Goal: Task Accomplishment & Management: Manage account settings

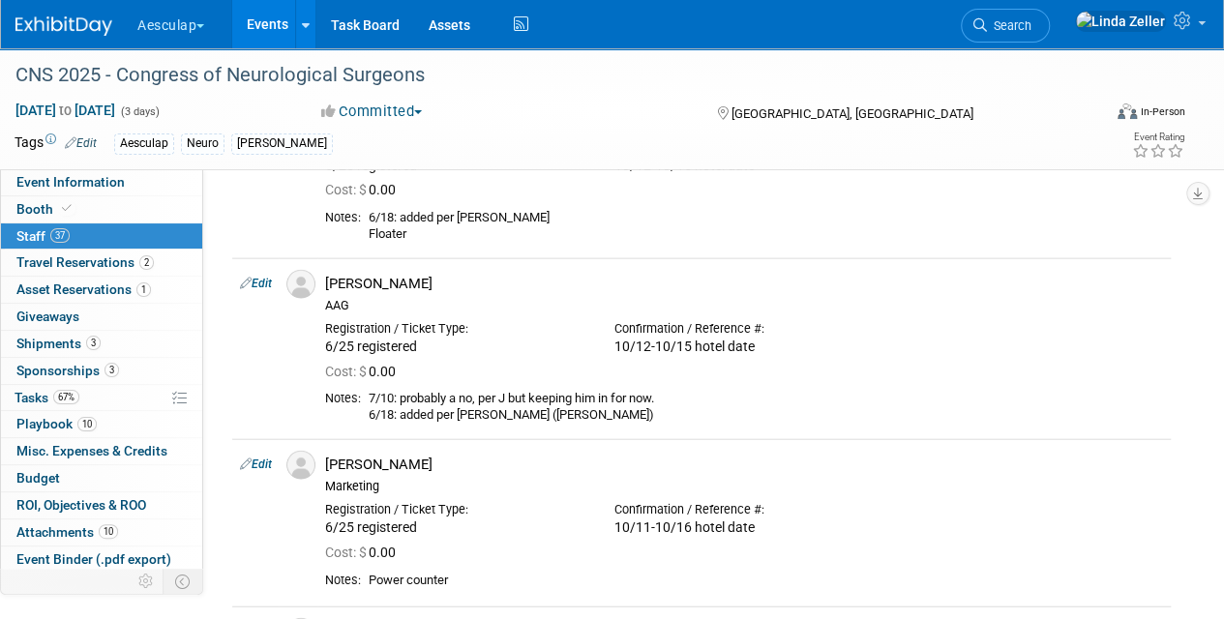
click at [1031, 28] on span "Search" at bounding box center [1009, 25] width 45 height 15
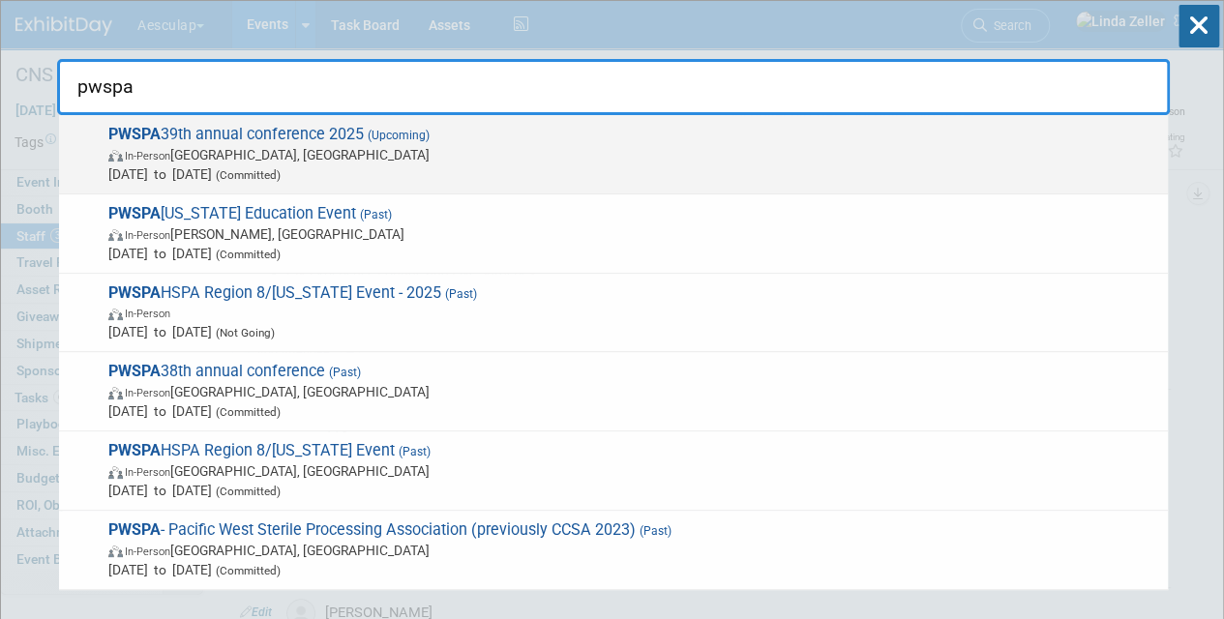
type input "pwspa"
click at [161, 159] on span "In-Person" at bounding box center [147, 156] width 45 height 13
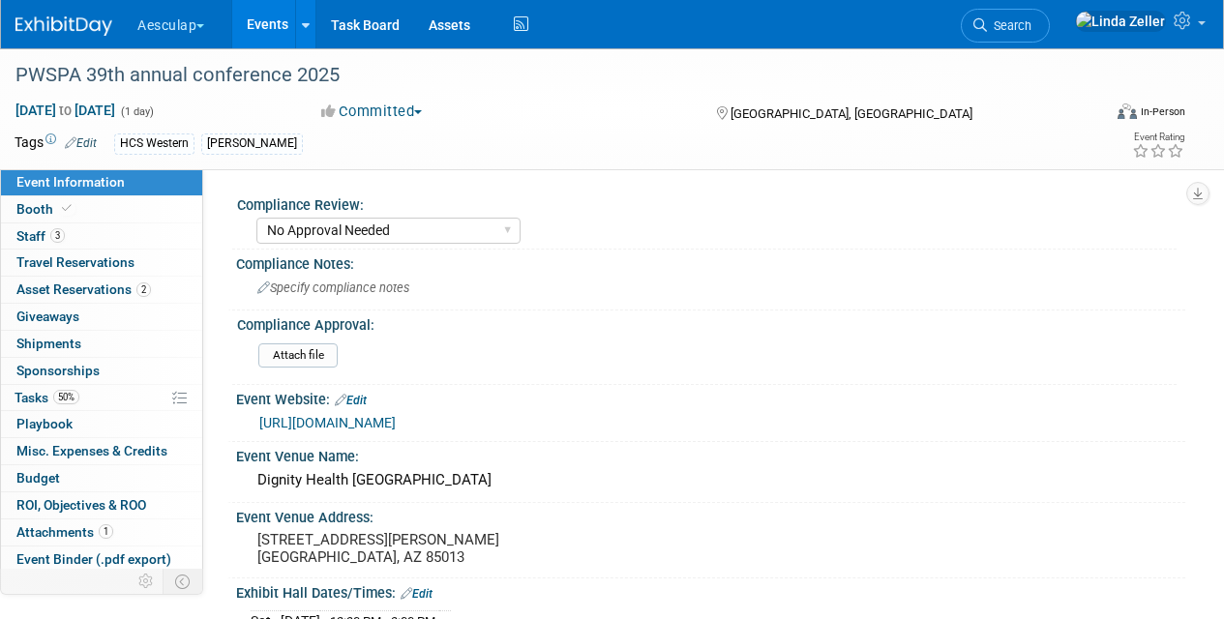
select select "No Approval Needed"
select select "HCS"
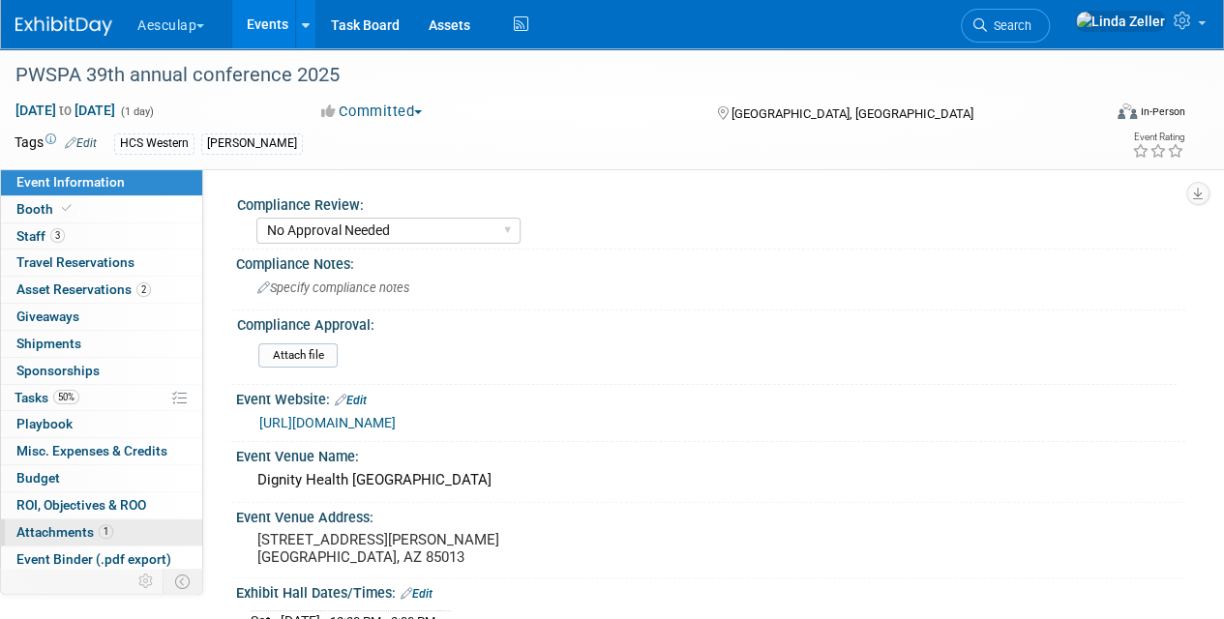
click at [52, 528] on span "Attachments 1" at bounding box center [64, 531] width 97 height 15
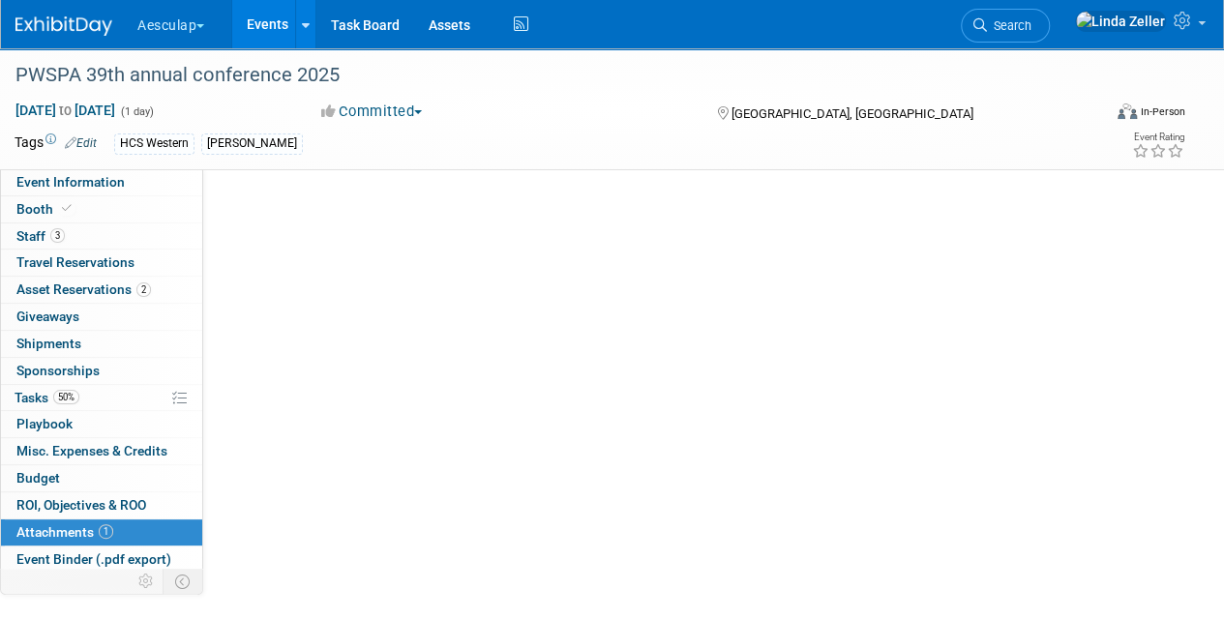
click at [52, 528] on span "Attachments 1" at bounding box center [64, 531] width 97 height 15
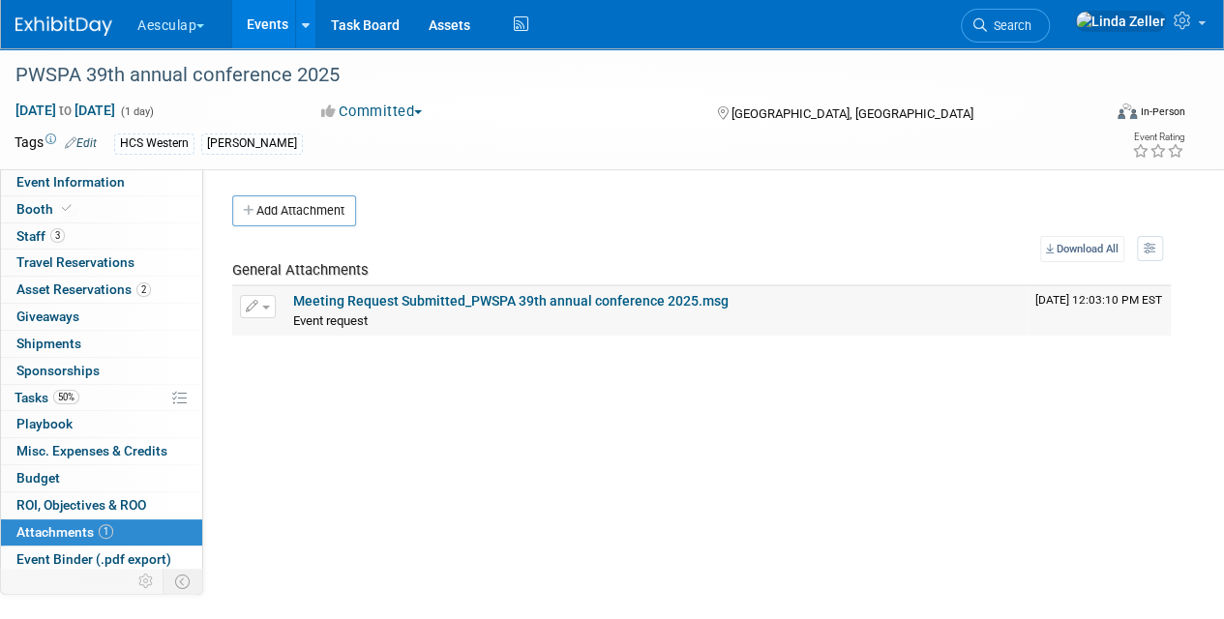
click at [366, 301] on link "Meeting Request Submitted_PWSPA 39th annual conference 2025.msg" at bounding box center [510, 300] width 435 height 15
click at [48, 238] on span "Staff 3" at bounding box center [40, 235] width 48 height 15
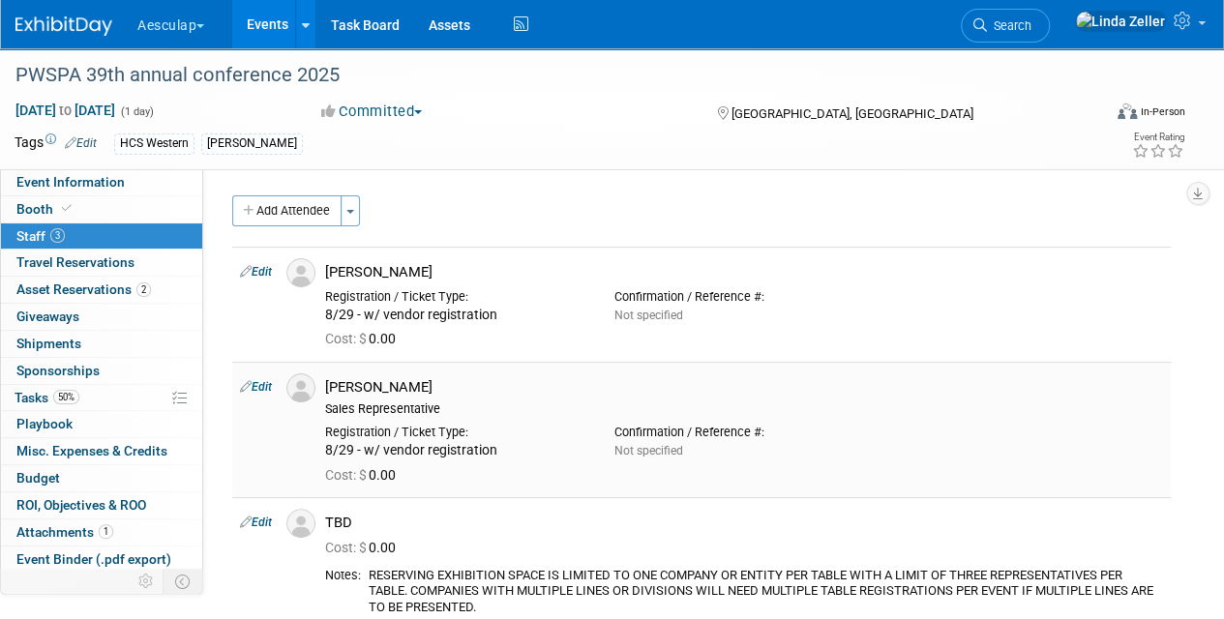
drag, startPoint x: 327, startPoint y: 211, endPoint x: 530, endPoint y: 426, distance: 295.7
click at [530, 426] on div "Add Attendee Toggle Dropdown Quick -Tag Attendees Apply X (me) select all cancel" at bounding box center [701, 413] width 939 height 436
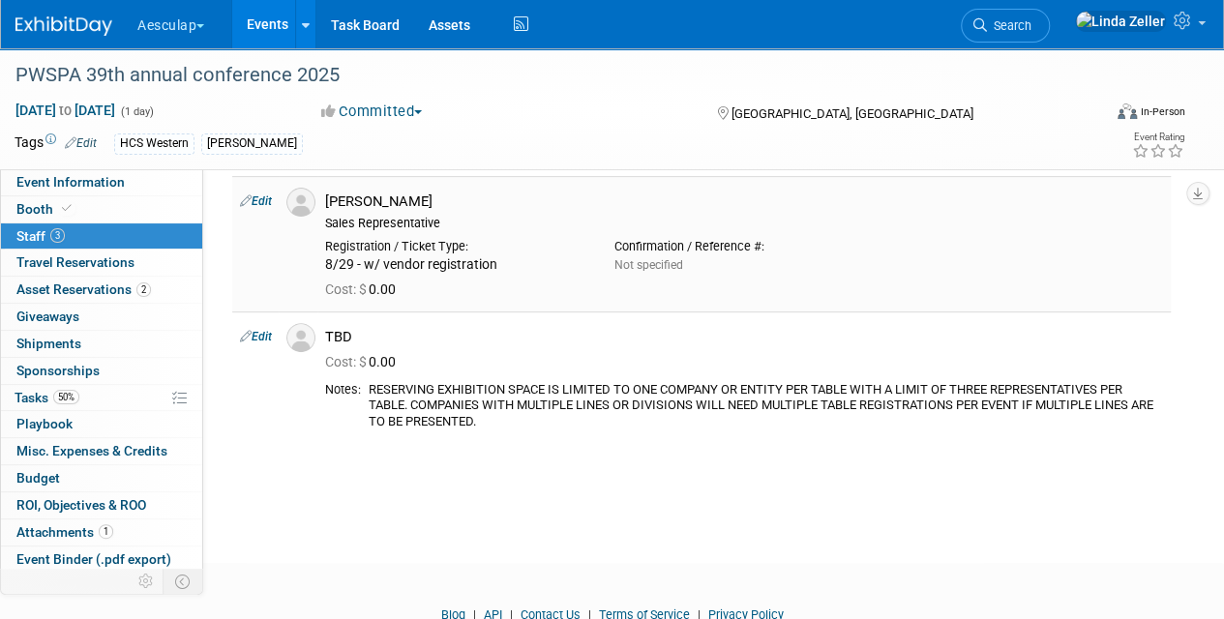
scroll to position [194, 0]
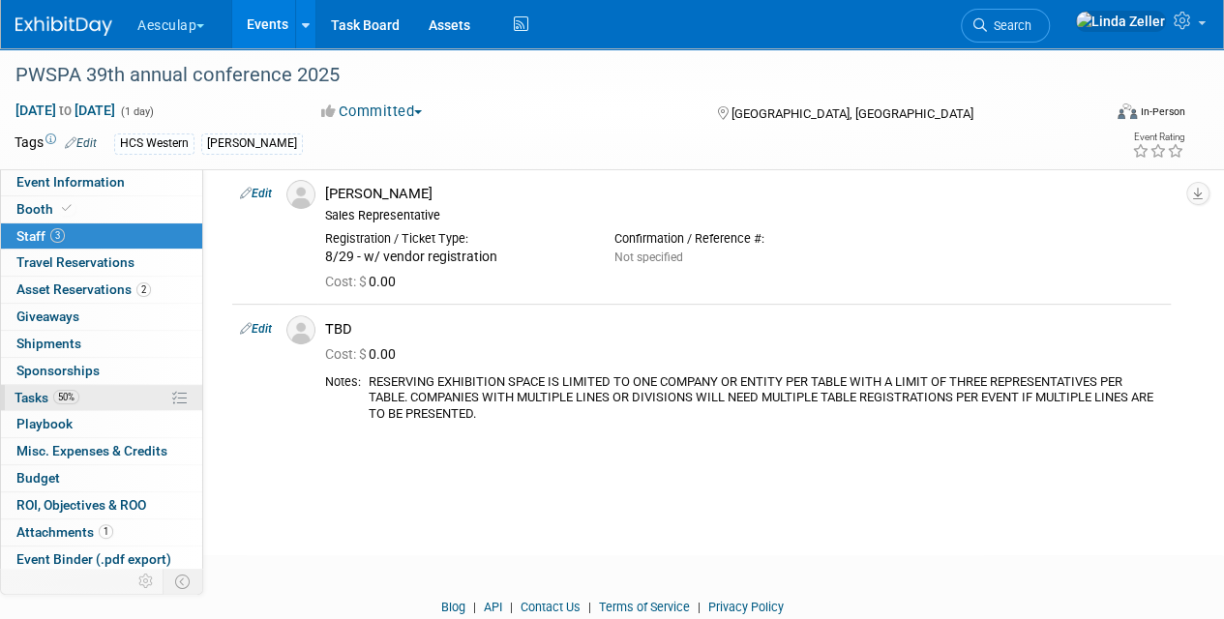
click at [41, 394] on span "Tasks 50%" at bounding box center [47, 397] width 65 height 15
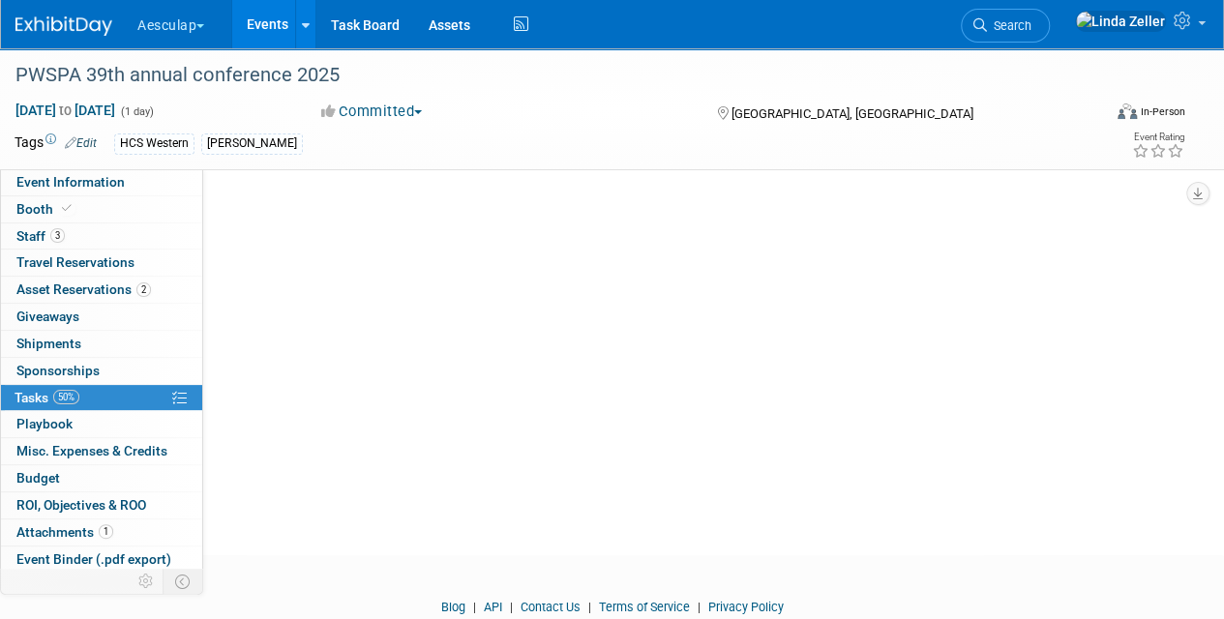
scroll to position [0, 0]
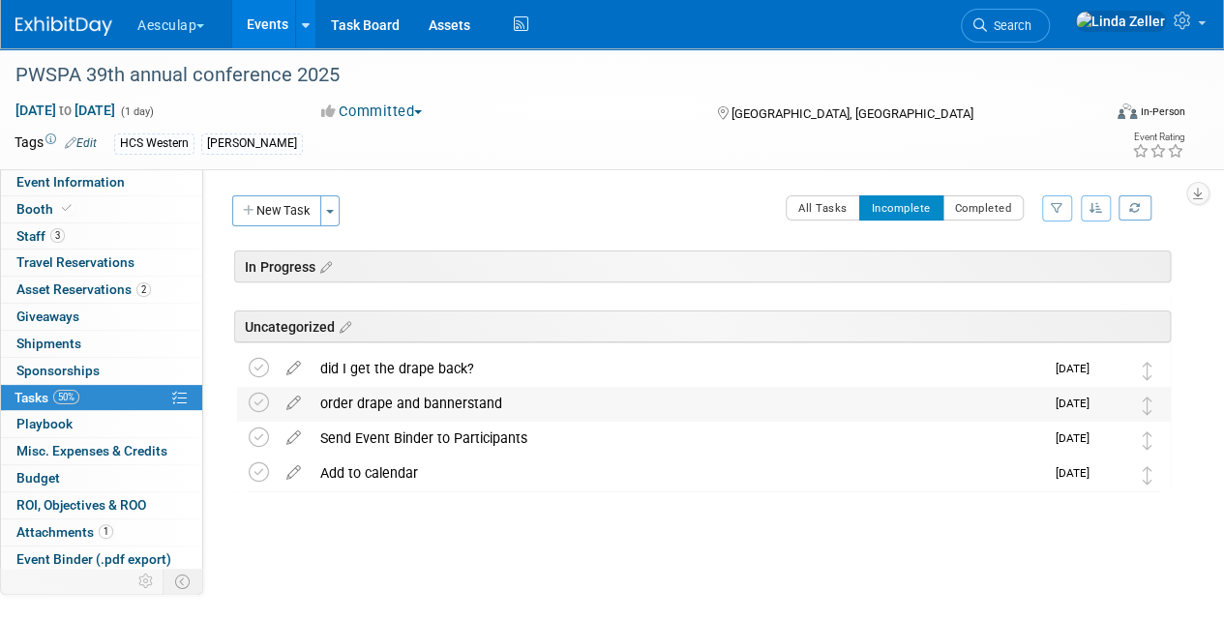
click at [341, 400] on div "order drape and bannerstand" at bounding box center [677, 403] width 733 height 33
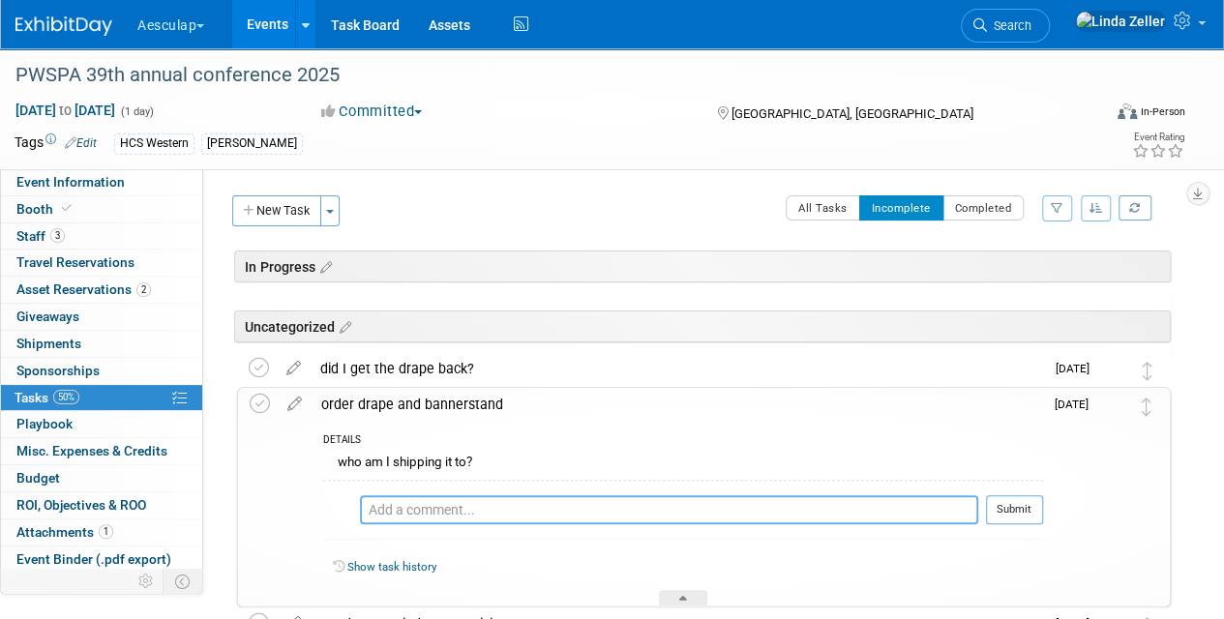
click at [381, 503] on textarea at bounding box center [669, 509] width 618 height 29
paste textarea "Please send to me at: Morgan Lee 3819 E Timberline Ct Gilbert, AZ 85297"
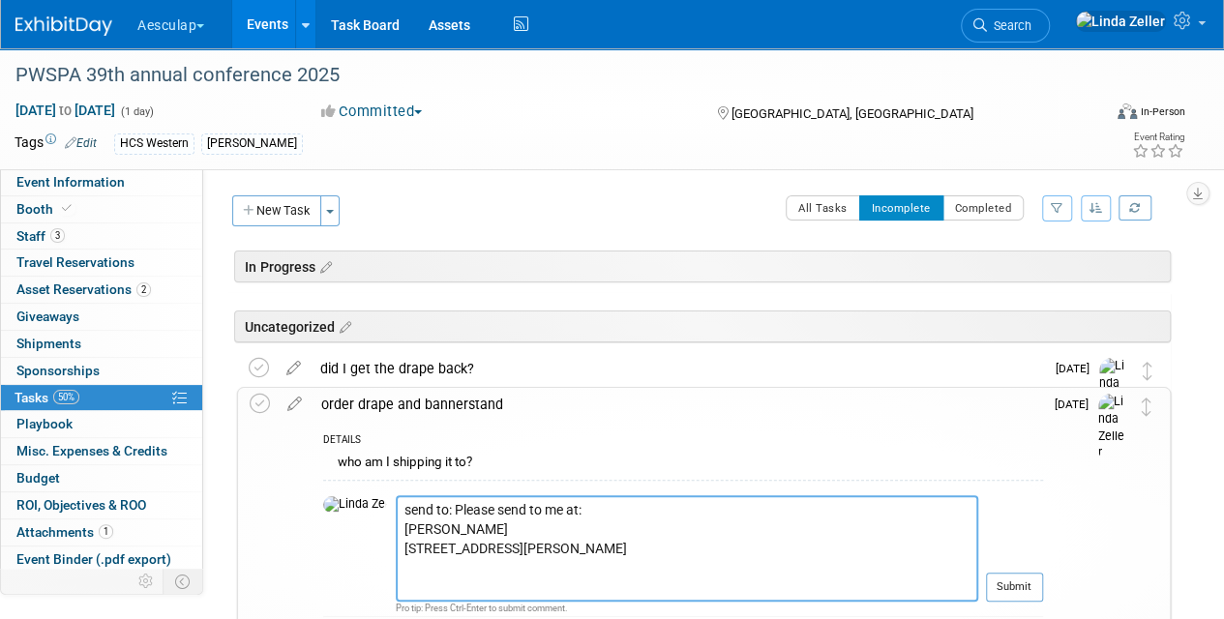
drag, startPoint x: 579, startPoint y: 510, endPoint x: 422, endPoint y: 501, distance: 157.0
click at [422, 501] on textarea "send to: Please send to me at: Morgan Lee 3819 E Timberline Ct Gilbert, AZ 85297" at bounding box center [687, 548] width 583 height 106
type textarea "send to: Morgan Lee 3819 E Timberline Ct Gilbert, AZ 85297"
click at [1013, 584] on button "Submit" at bounding box center [1014, 587] width 57 height 29
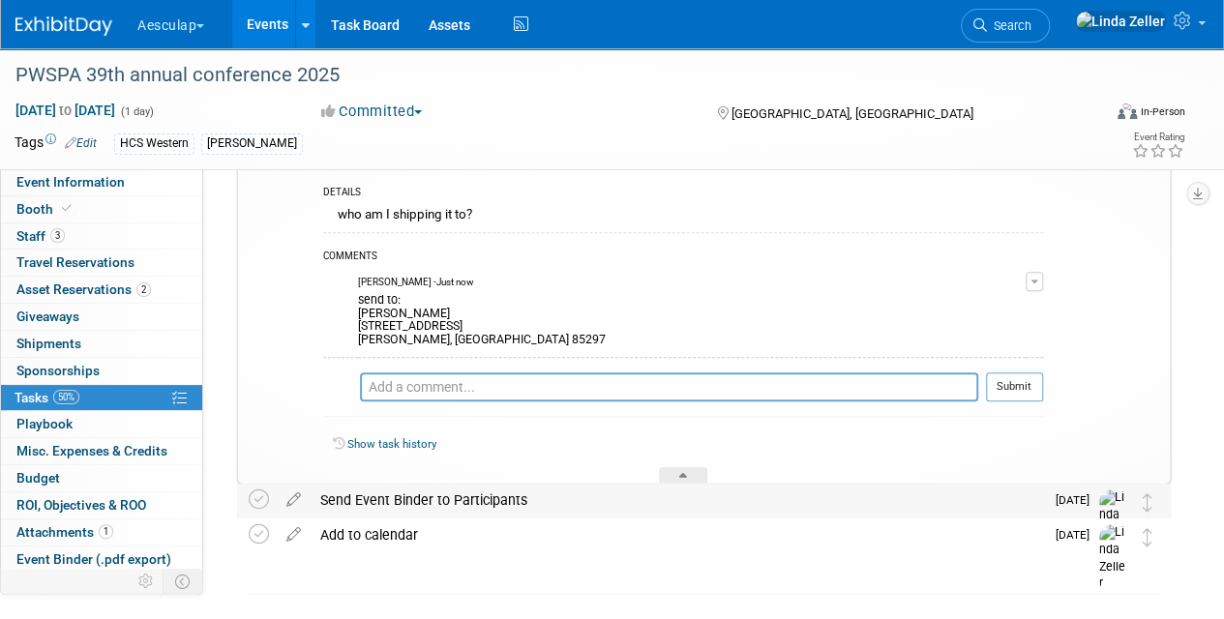
scroll to position [290, 0]
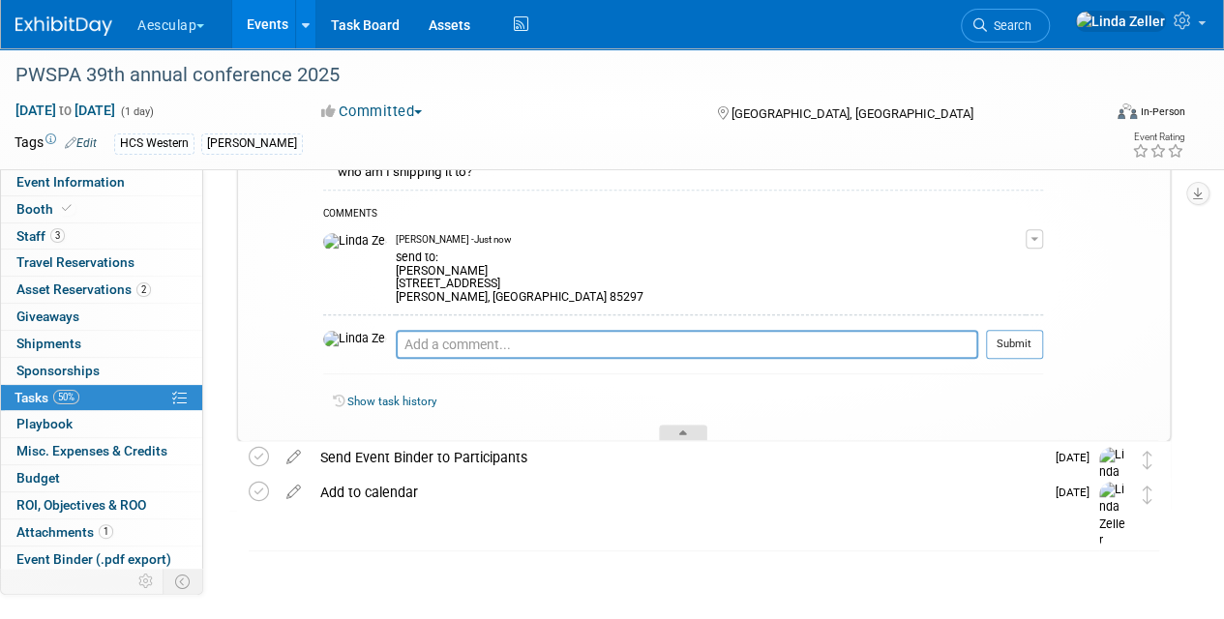
click at [689, 425] on div at bounding box center [683, 433] width 48 height 16
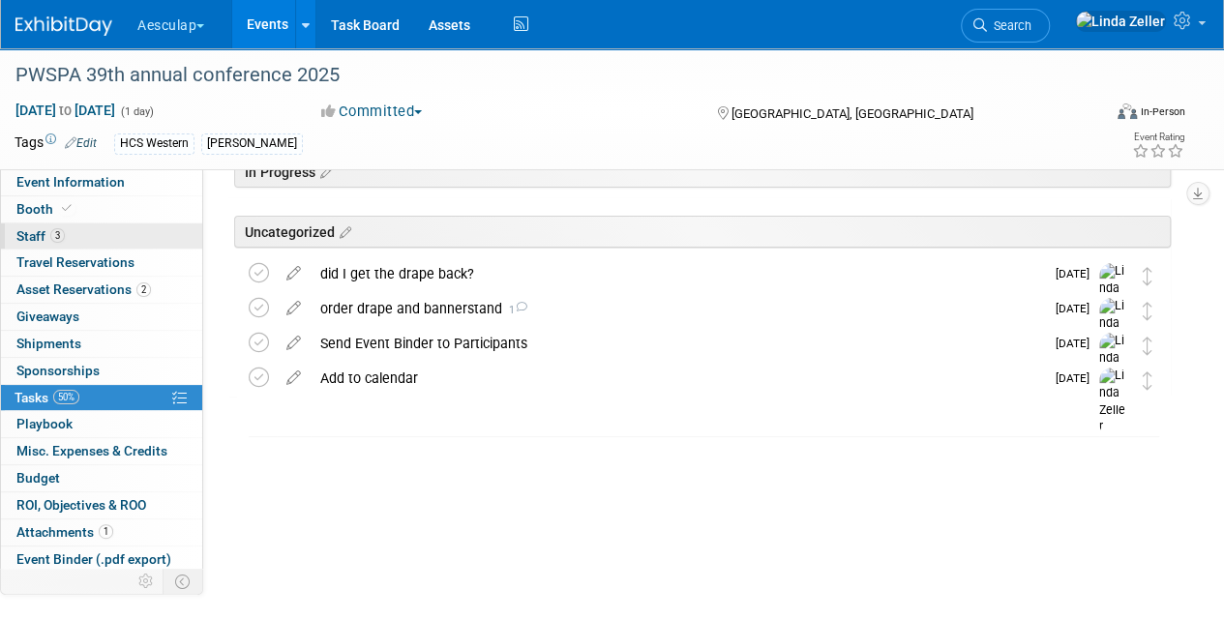
scroll to position [95, 0]
click at [55, 289] on span "Asset Reservations 2" at bounding box center [83, 289] width 134 height 15
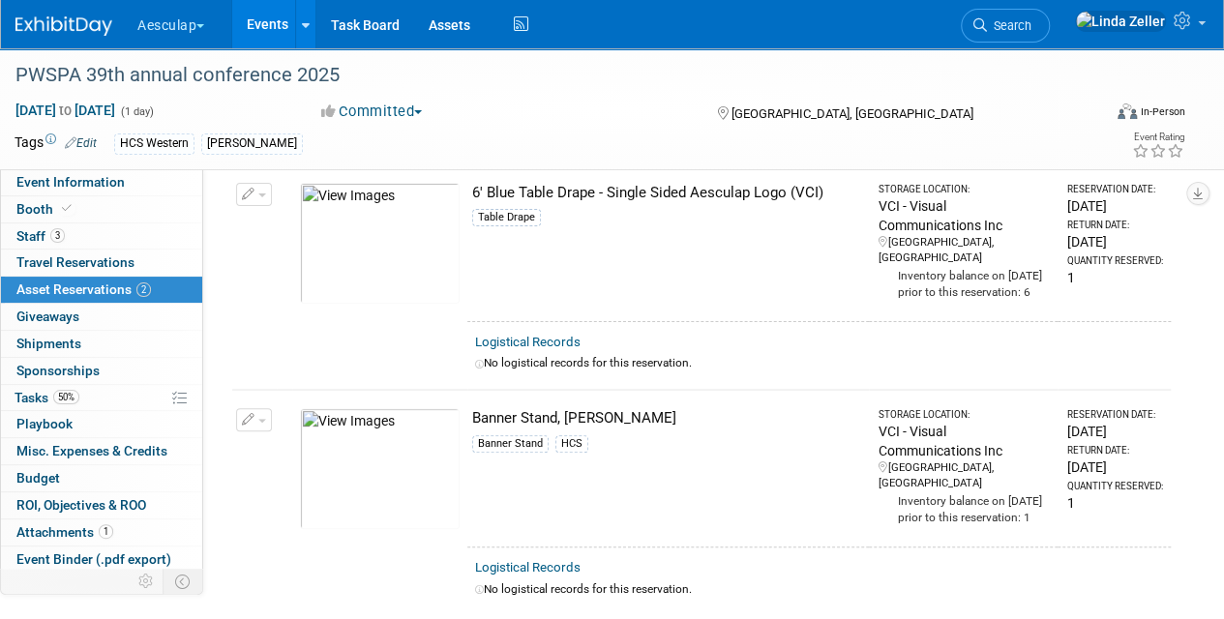
scroll to position [194, 0]
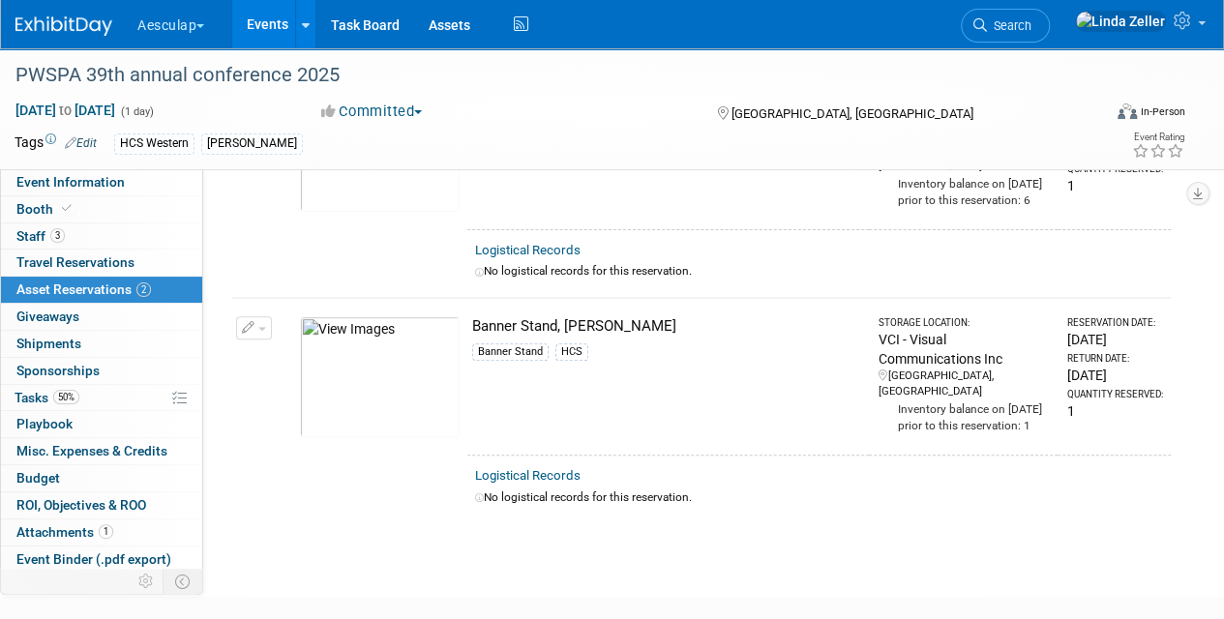
click at [258, 327] on span "button" at bounding box center [262, 329] width 8 height 4
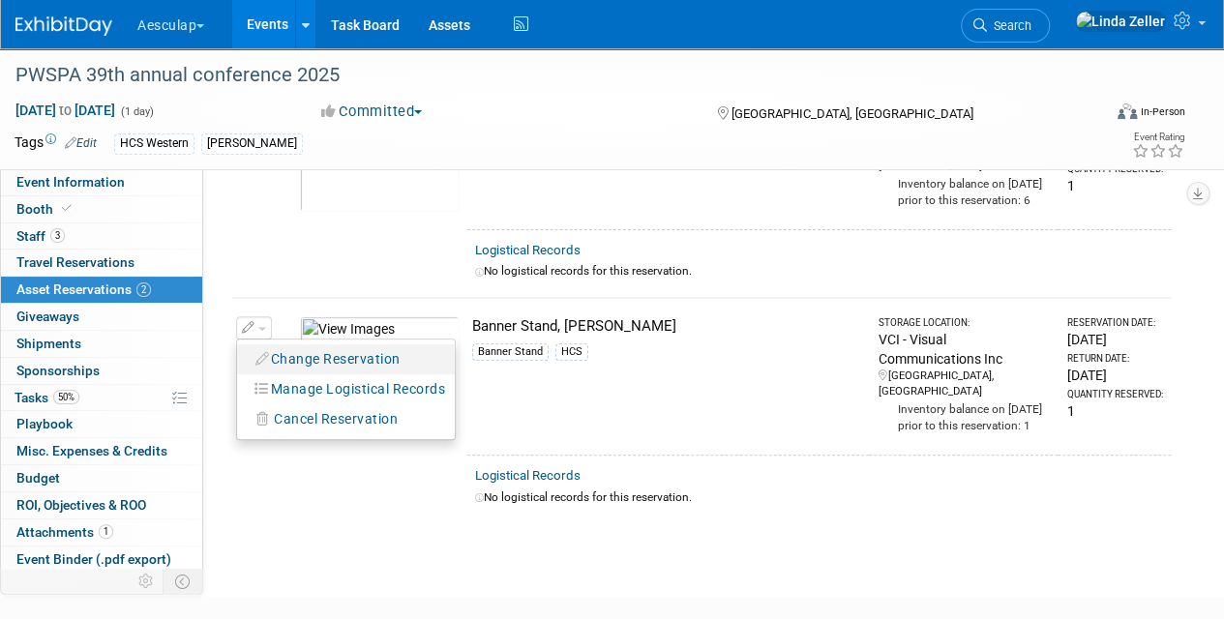
click at [271, 352] on button "Change Reservation" at bounding box center [329, 359] width 164 height 26
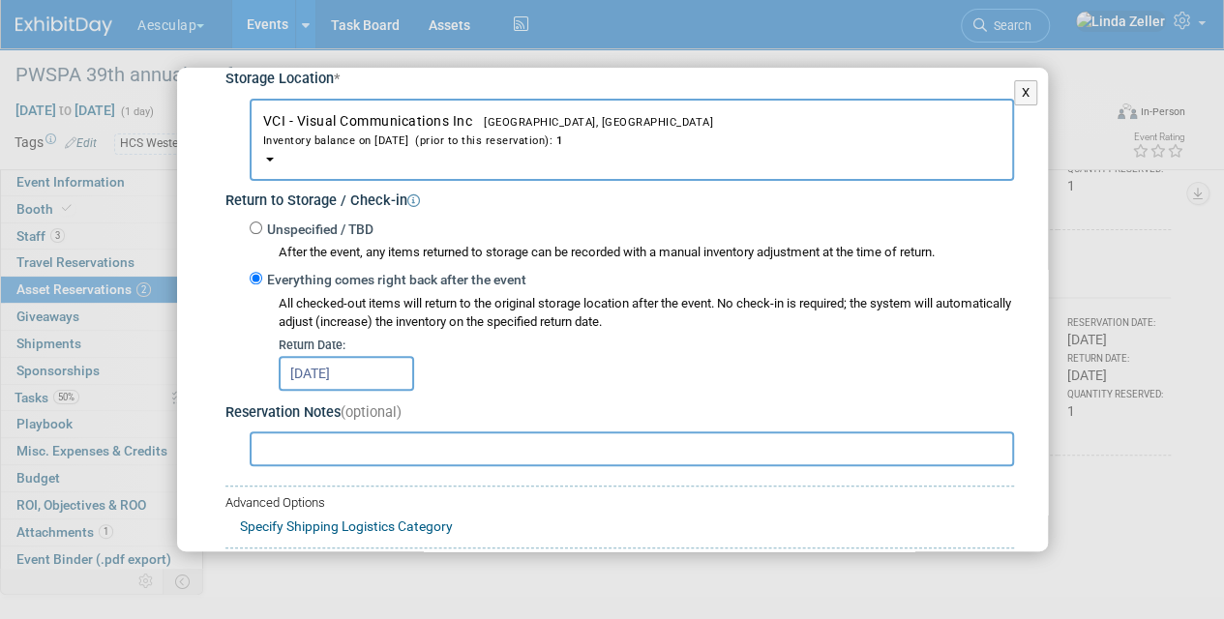
scroll to position [412, 0]
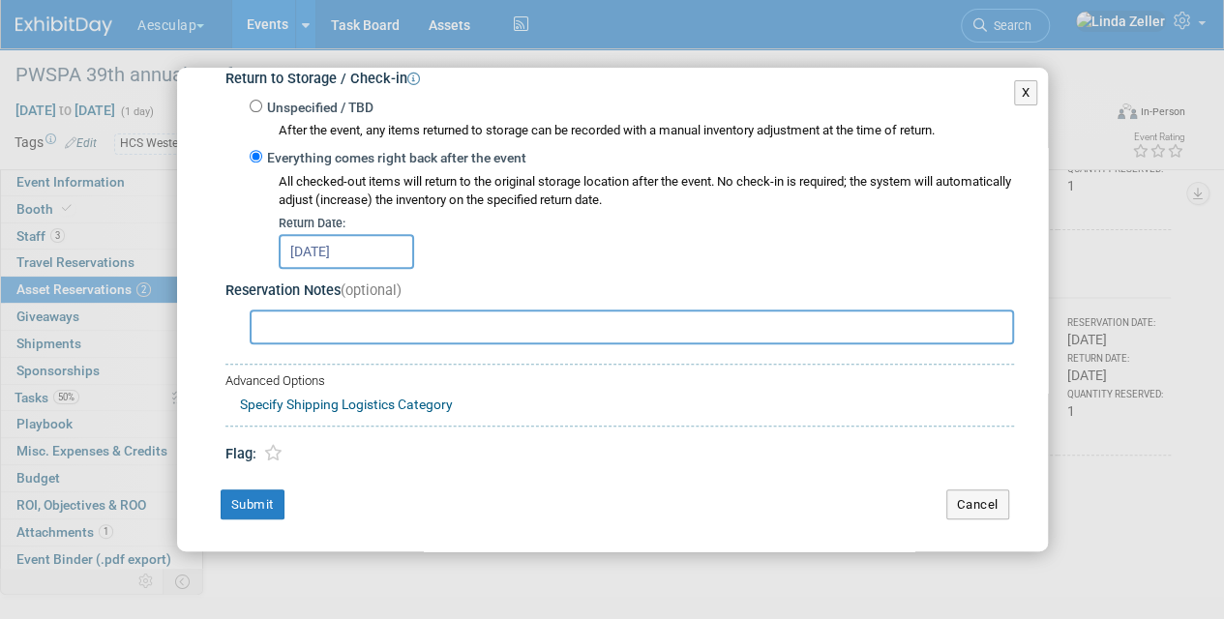
click at [273, 329] on input "text" at bounding box center [632, 327] width 764 height 35
paste input "Please send to me at: Morgan Lee 3819 E Timberline Ct Gilbert, AZ 85297"
type input "Please send to me at: Morgan Lee 3819 E Timberline Ct Gilbert, AZ 85297"
drag, startPoint x: 951, startPoint y: 503, endPoint x: 366, endPoint y: 445, distance: 588.3
click at [465, 450] on div "Change Reservation Banner Stand, SQ Kerrison Banner Stand * * 1 *" at bounding box center [612, 105] width 871 height 898
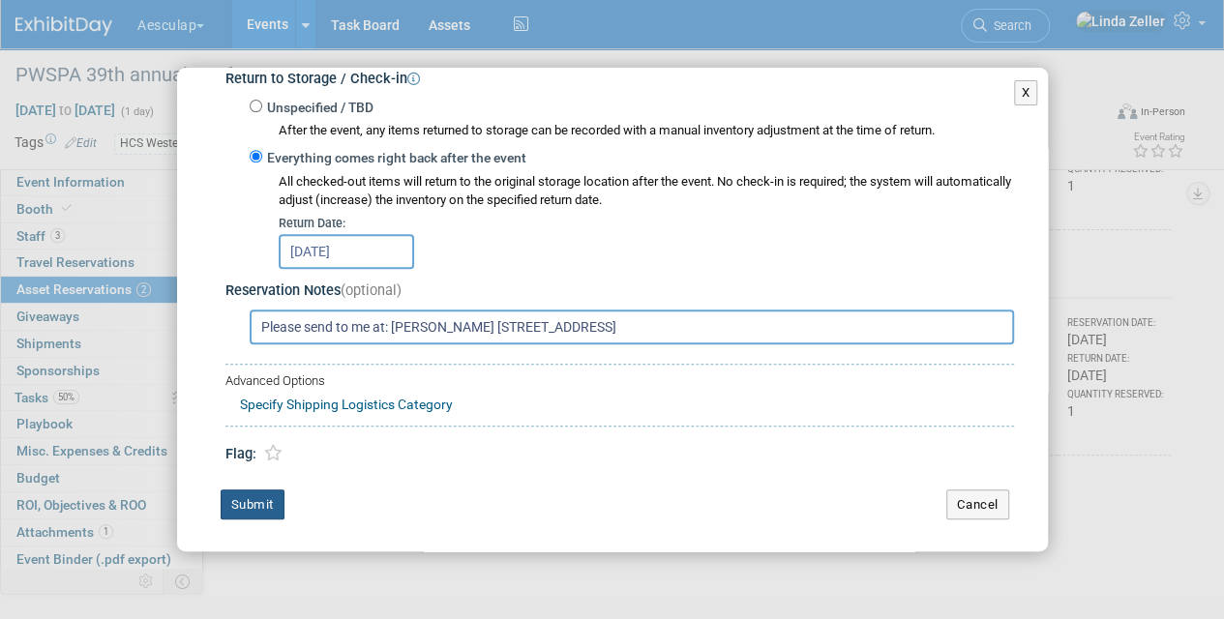
click at [266, 493] on button "Submit" at bounding box center [253, 505] width 64 height 31
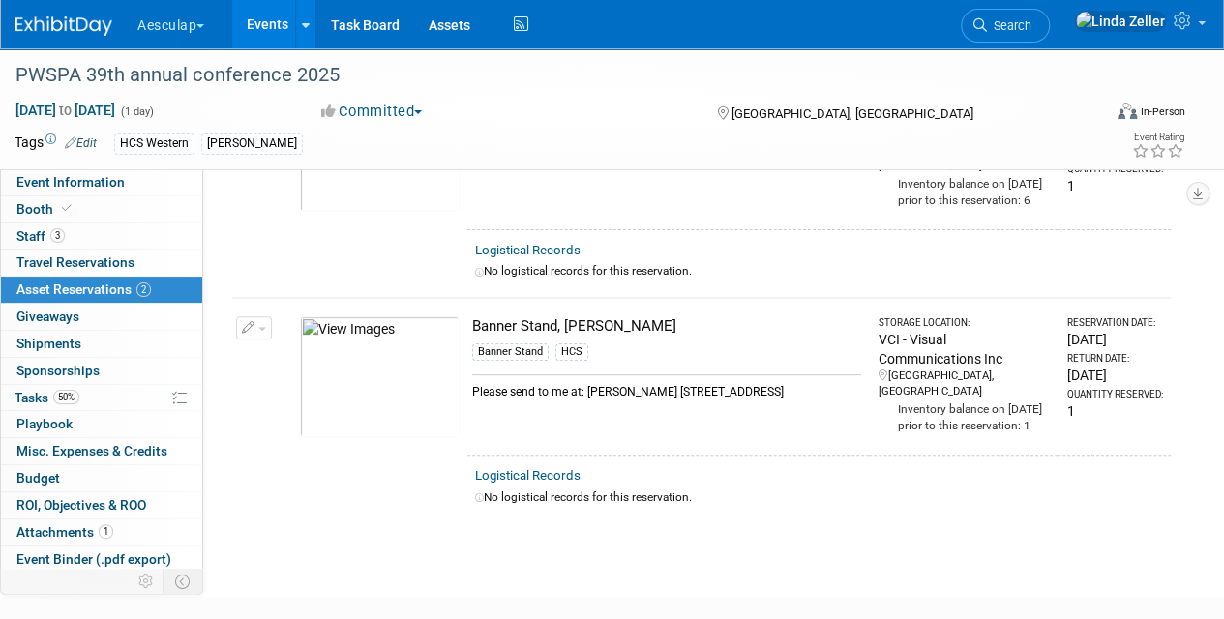
click at [1041, 17] on link "Search" at bounding box center [1005, 26] width 89 height 34
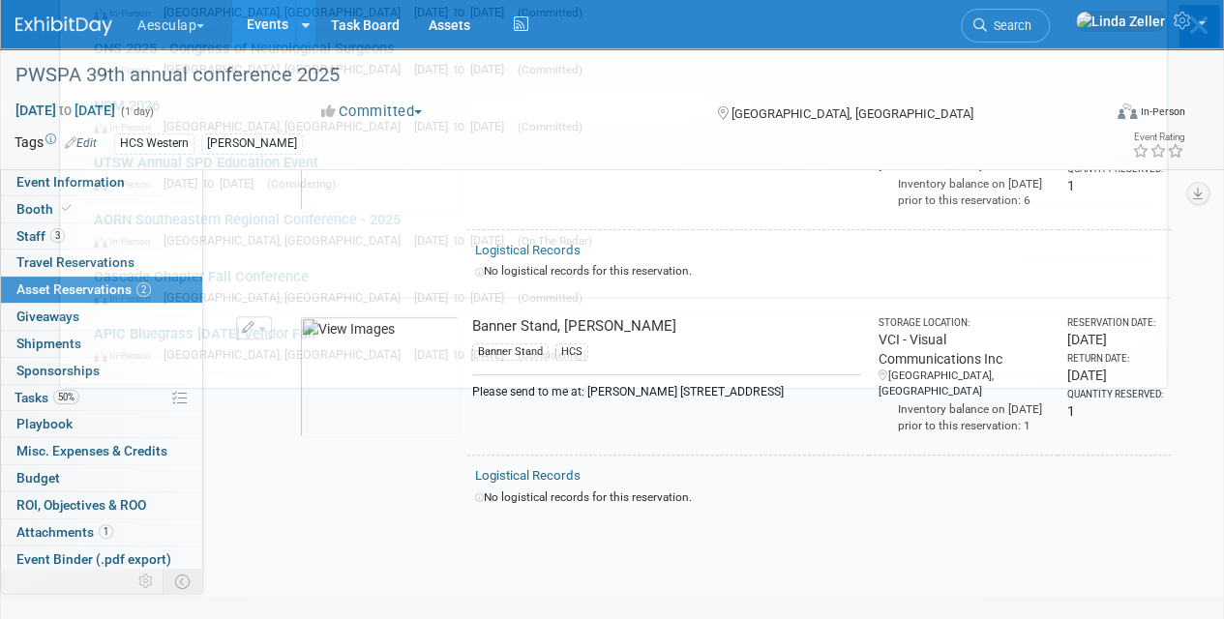
scroll to position [0, 0]
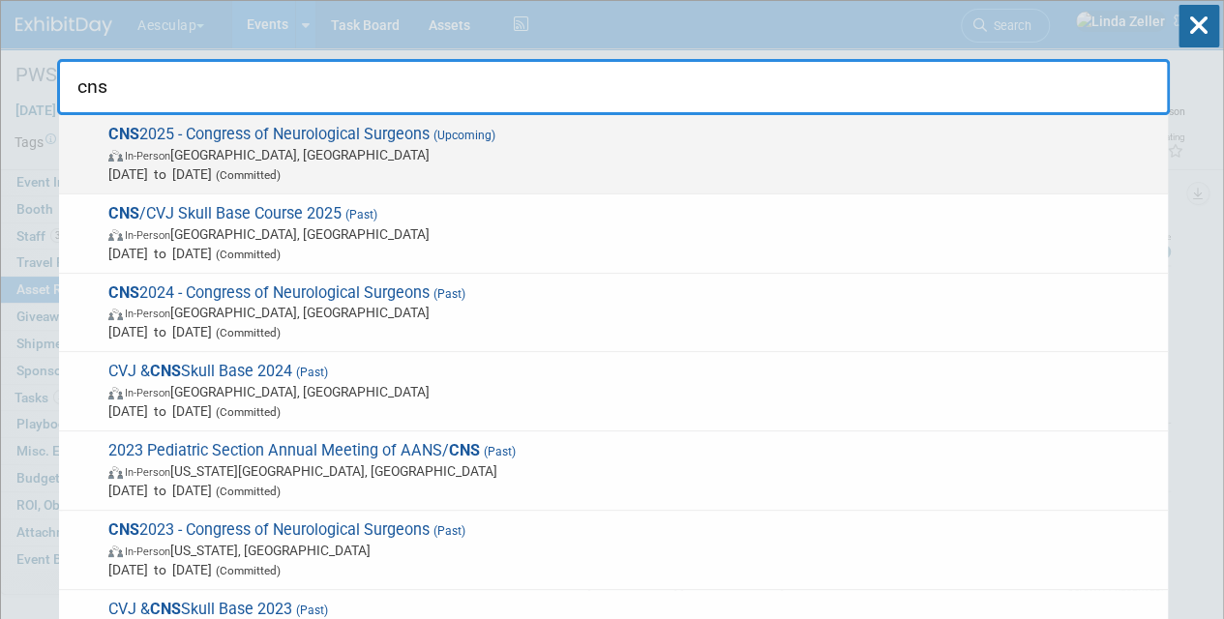
type input "cns"
click at [186, 119] on div "CNS 2025 - Congress of Neurological Surgeons (Upcoming) In-Person Los Angeles, …" at bounding box center [613, 154] width 1109 height 79
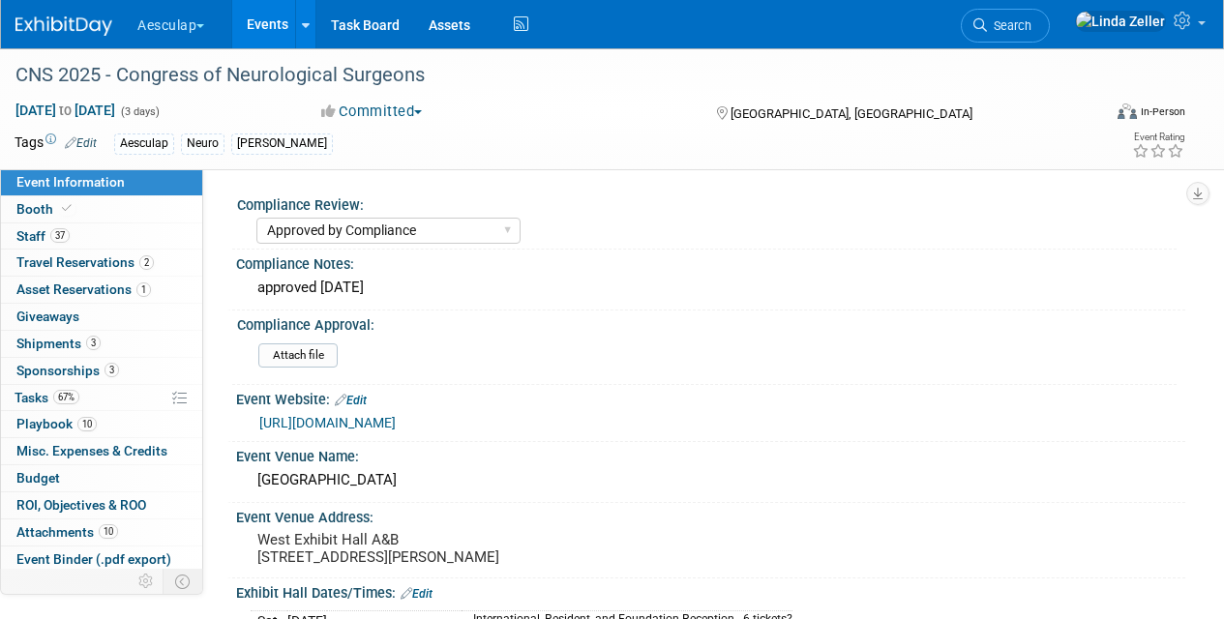
select select "Approved by Compliance"
select select "Neuro"
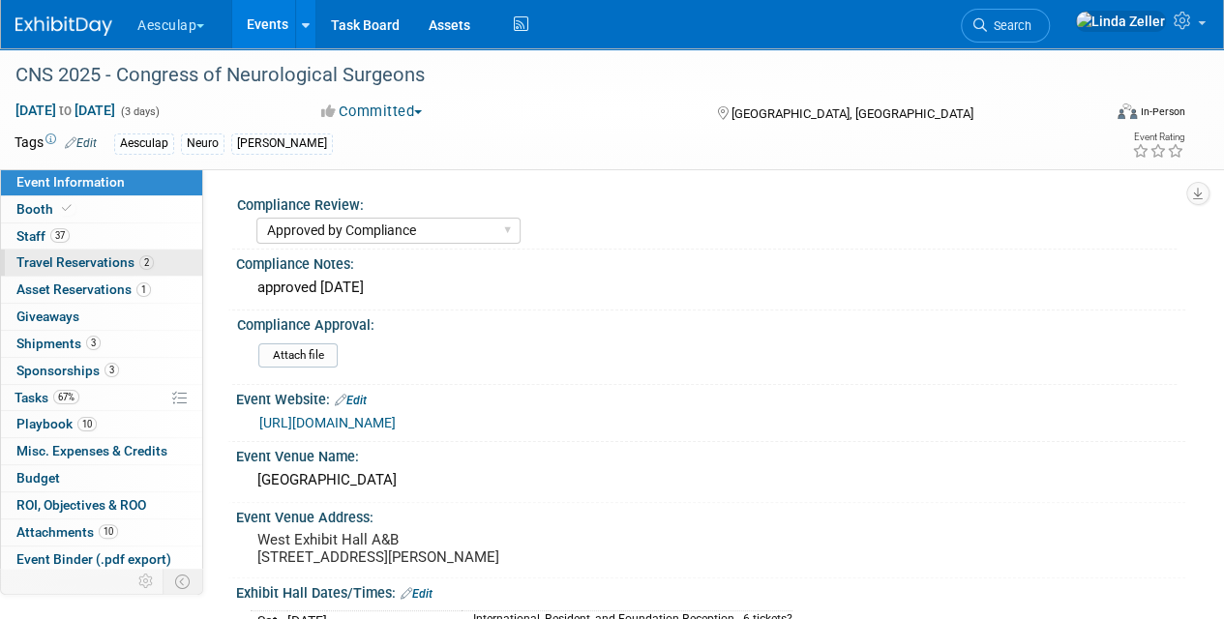
click at [46, 265] on span "Travel Reservations 2" at bounding box center [84, 261] width 137 height 15
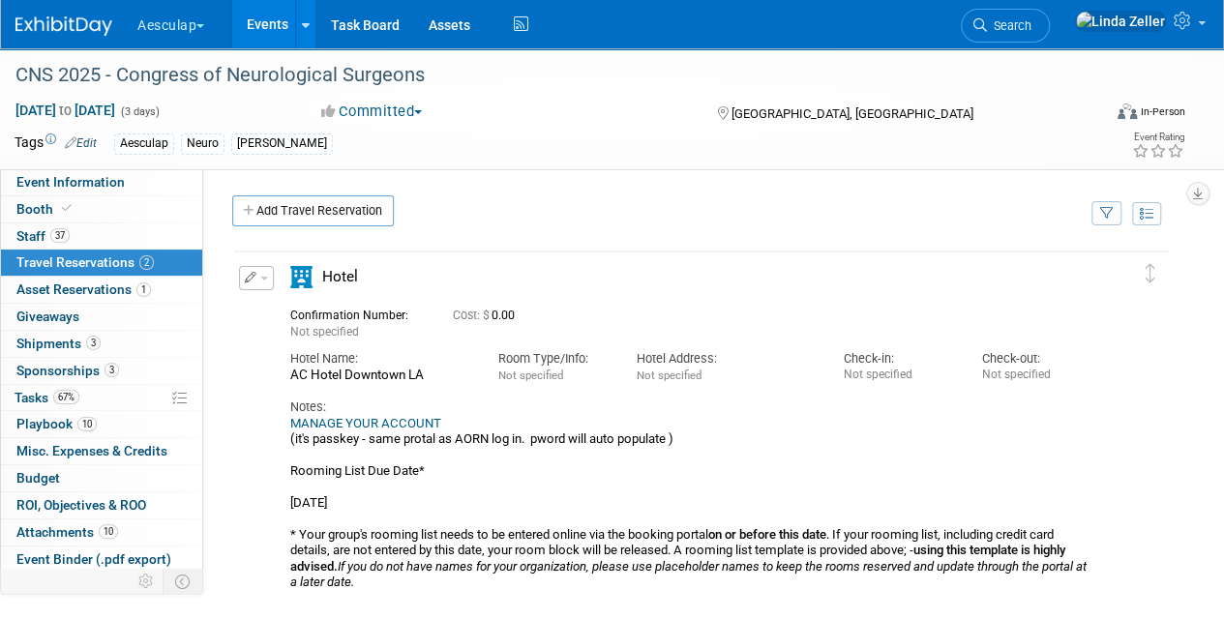
click at [372, 418] on link "MANAGE YOUR ACCOUNT" at bounding box center [365, 423] width 151 height 15
